Goal: Task Accomplishment & Management: Manage account settings

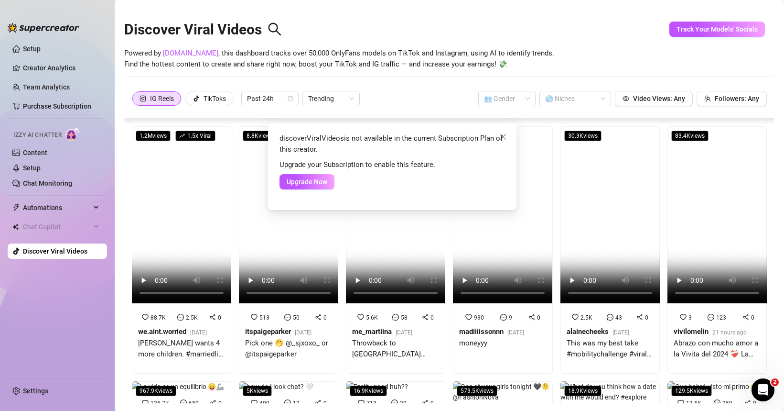
click at [38, 153] on div "discoverViralVideos is not available in the current Subscription Plan of this c…" at bounding box center [392, 205] width 784 height 411
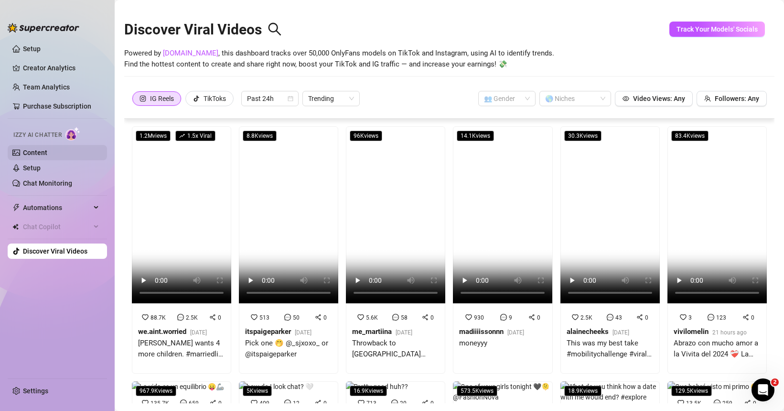
click at [30, 153] on link "Content" at bounding box center [35, 153] width 24 height 8
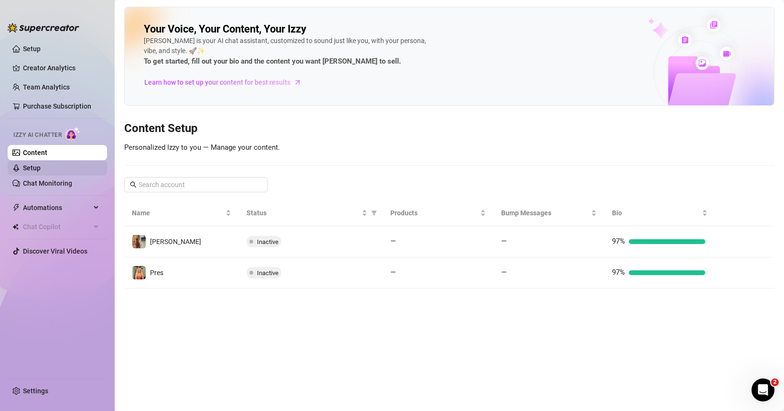
click at [41, 172] on link "Setup" at bounding box center [32, 168] width 18 height 8
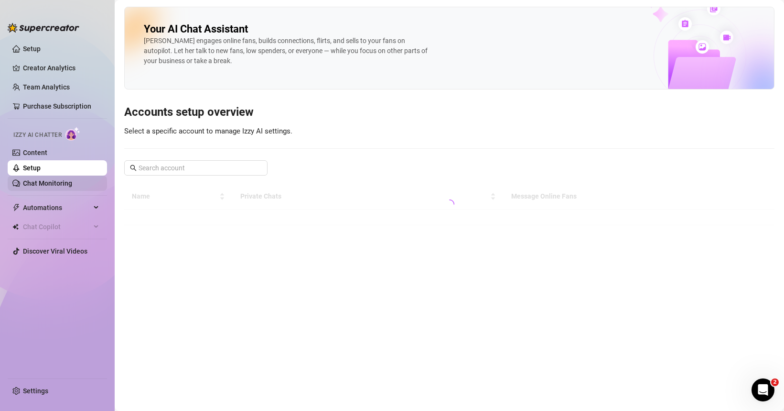
click at [37, 187] on link "Chat Monitoring" at bounding box center [47, 183] width 49 height 8
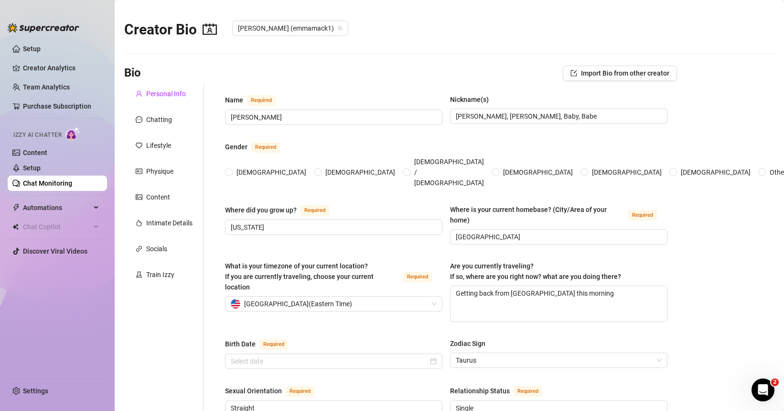
radio input "true"
type input "[DATE]"
click at [162, 124] on div "Chatting" at bounding box center [159, 119] width 26 height 11
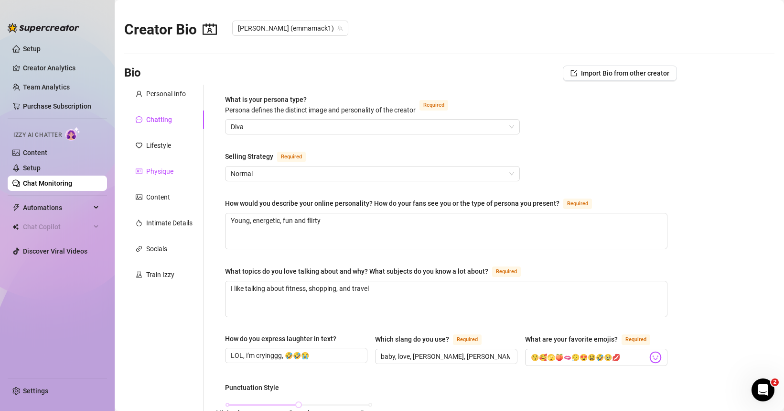
click at [155, 174] on div "Physique" at bounding box center [159, 171] width 27 height 11
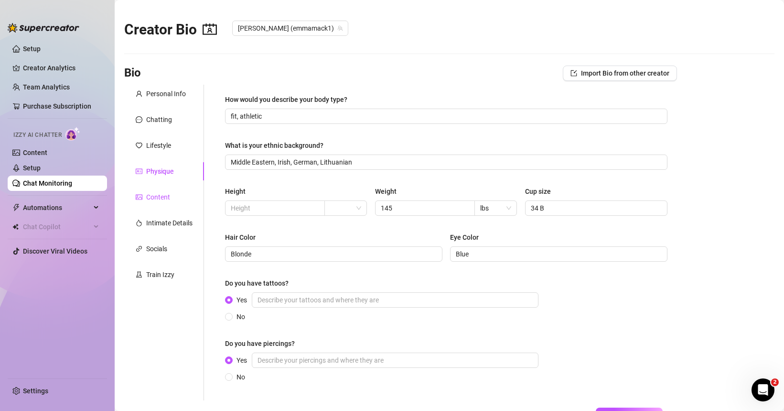
click at [157, 197] on div "Content" at bounding box center [158, 197] width 24 height 11
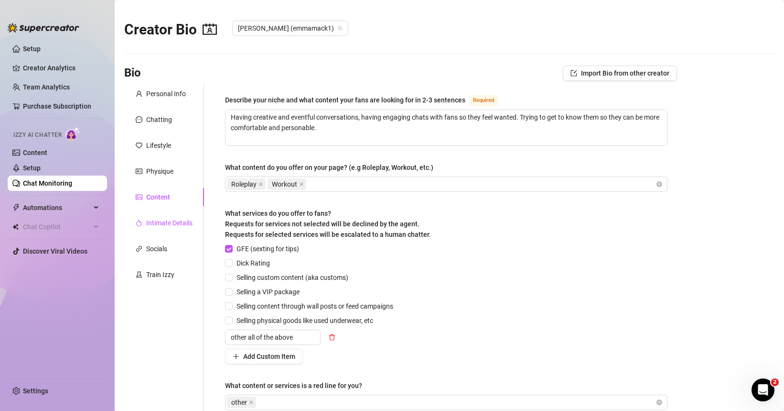
click at [157, 225] on div "Intimate Details" at bounding box center [169, 222] width 46 height 11
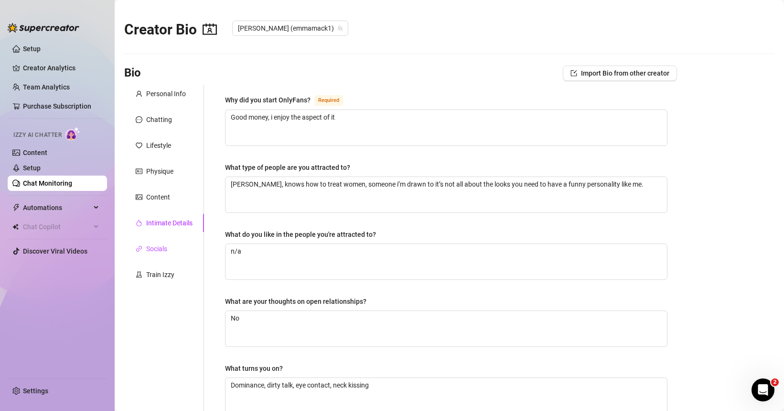
click at [162, 250] on div "Socials" at bounding box center [156, 248] width 21 height 11
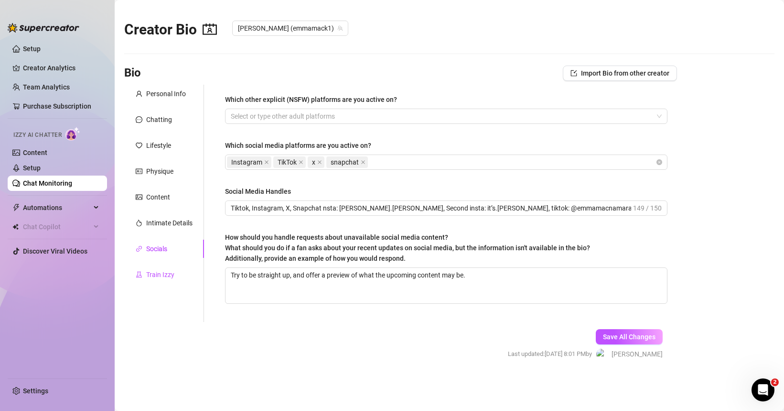
click at [161, 272] on div "Train Izzy" at bounding box center [160, 274] width 28 height 11
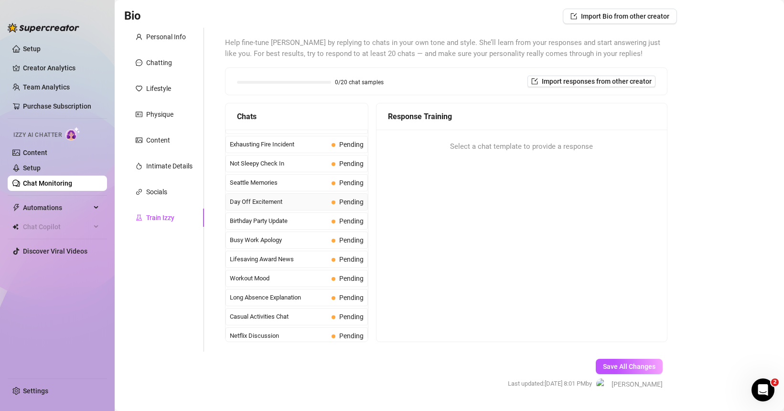
scroll to position [858, 0]
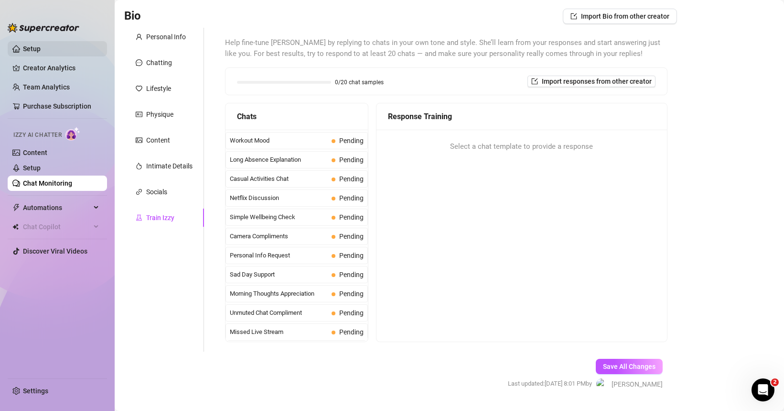
click at [41, 45] on link "Setup" at bounding box center [32, 49] width 18 height 8
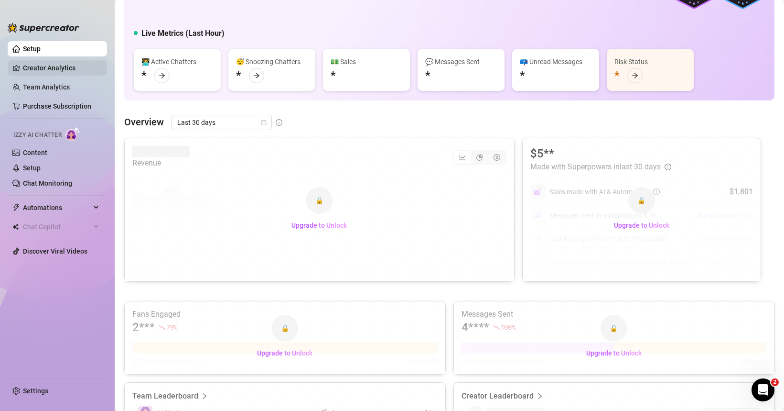
click at [43, 65] on link "Creator Analytics" at bounding box center [61, 67] width 76 height 15
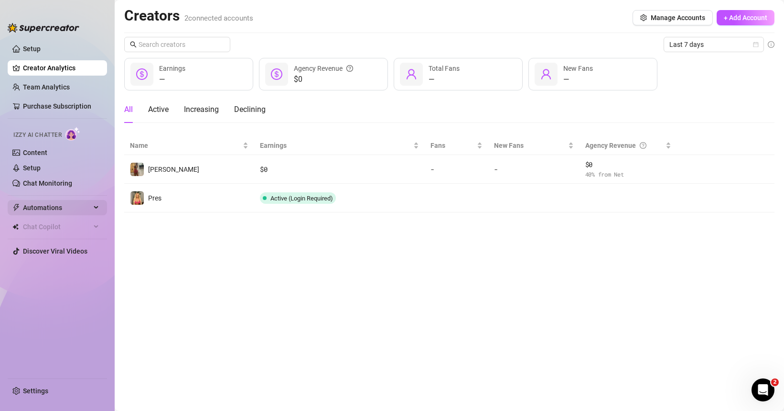
click at [58, 207] on span "Automations" at bounding box center [57, 207] width 68 height 15
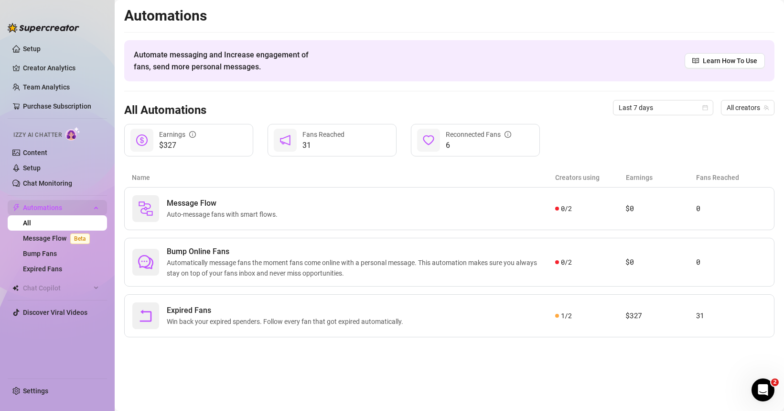
click at [76, 209] on span "Automations" at bounding box center [57, 207] width 68 height 15
